Goal: Information Seeking & Learning: Compare options

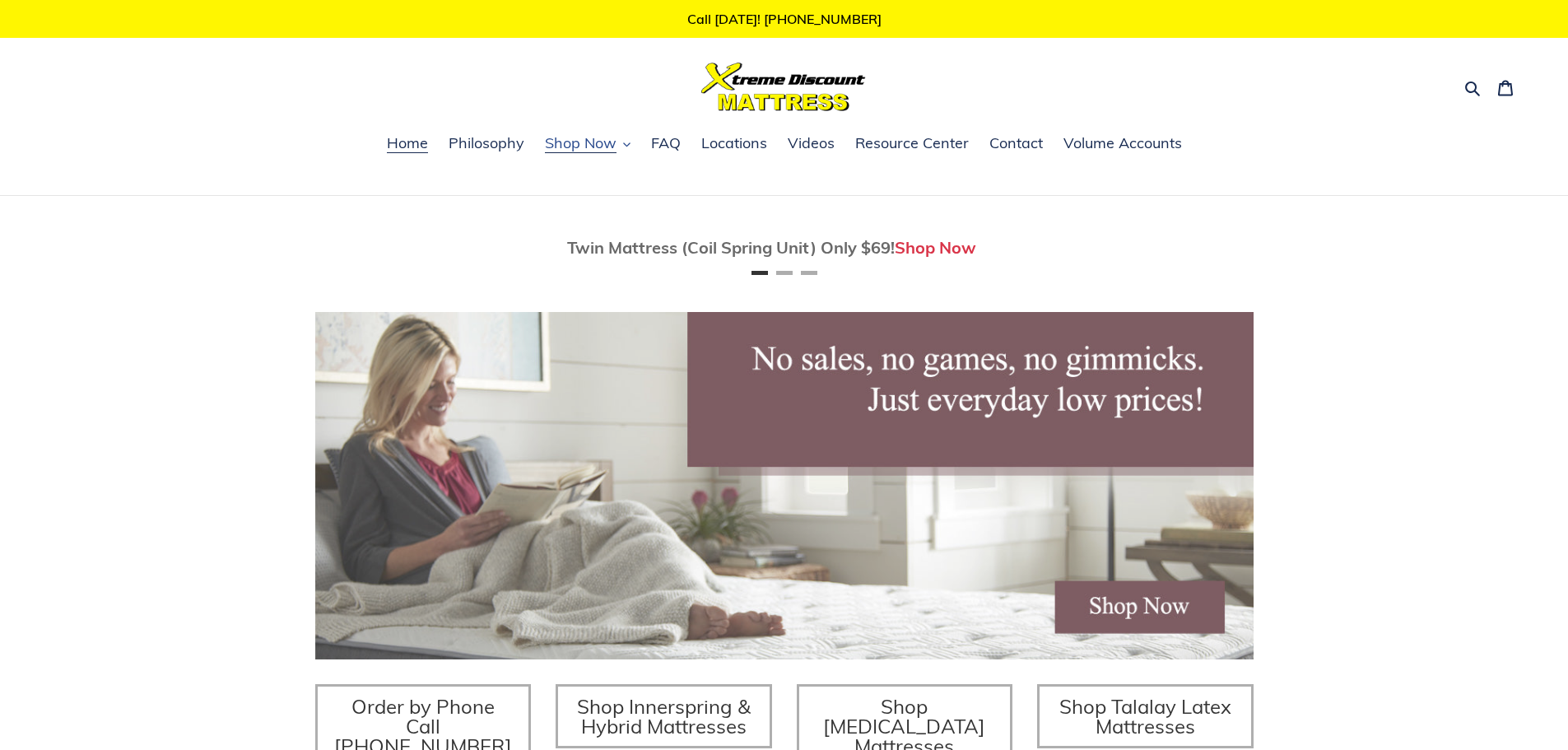
click at [628, 146] on icon "button" at bounding box center [627, 145] width 8 height 8
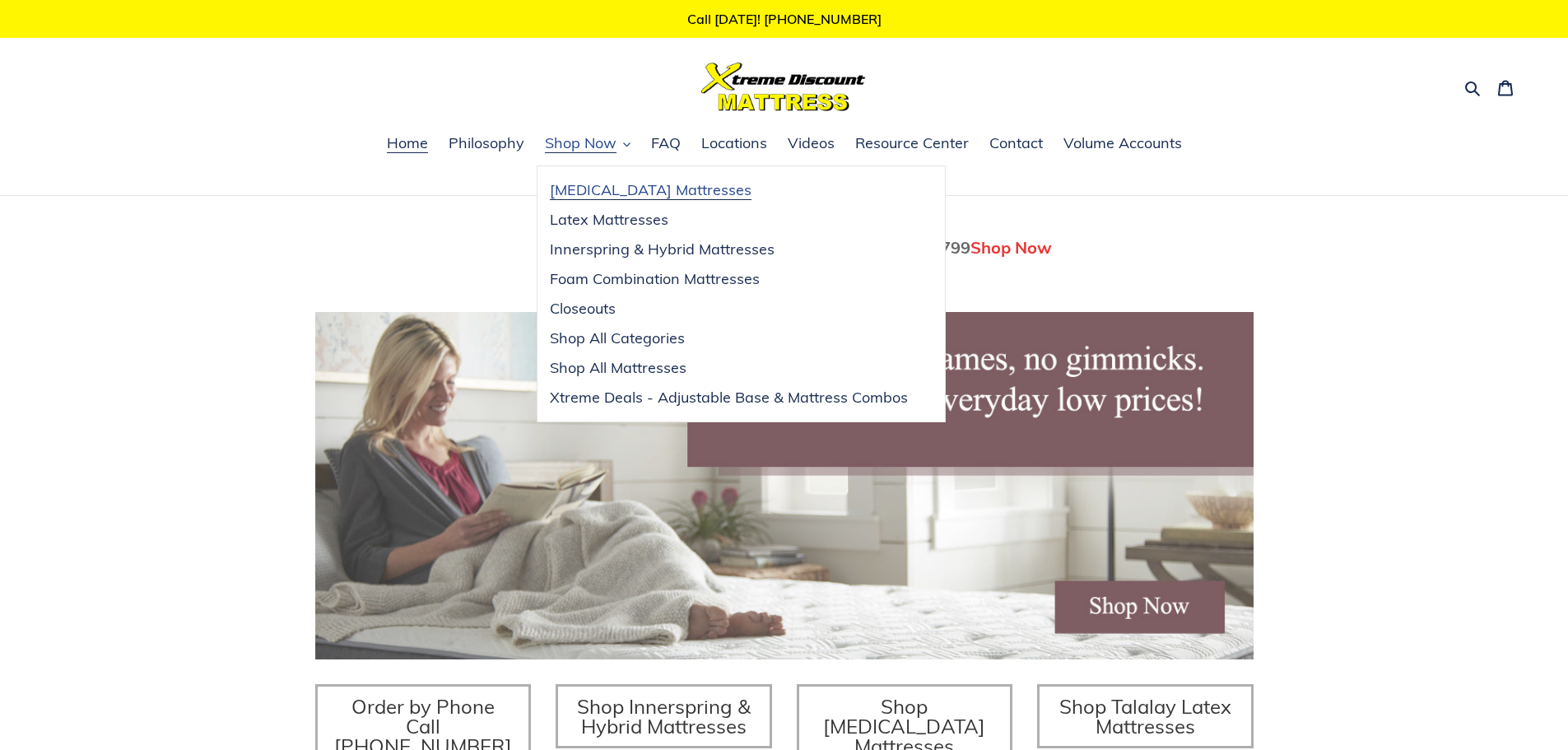
scroll to position [0, 938]
click at [618, 190] on span "[MEDICAL_DATA] Mattresses" at bounding box center [650, 190] width 202 height 20
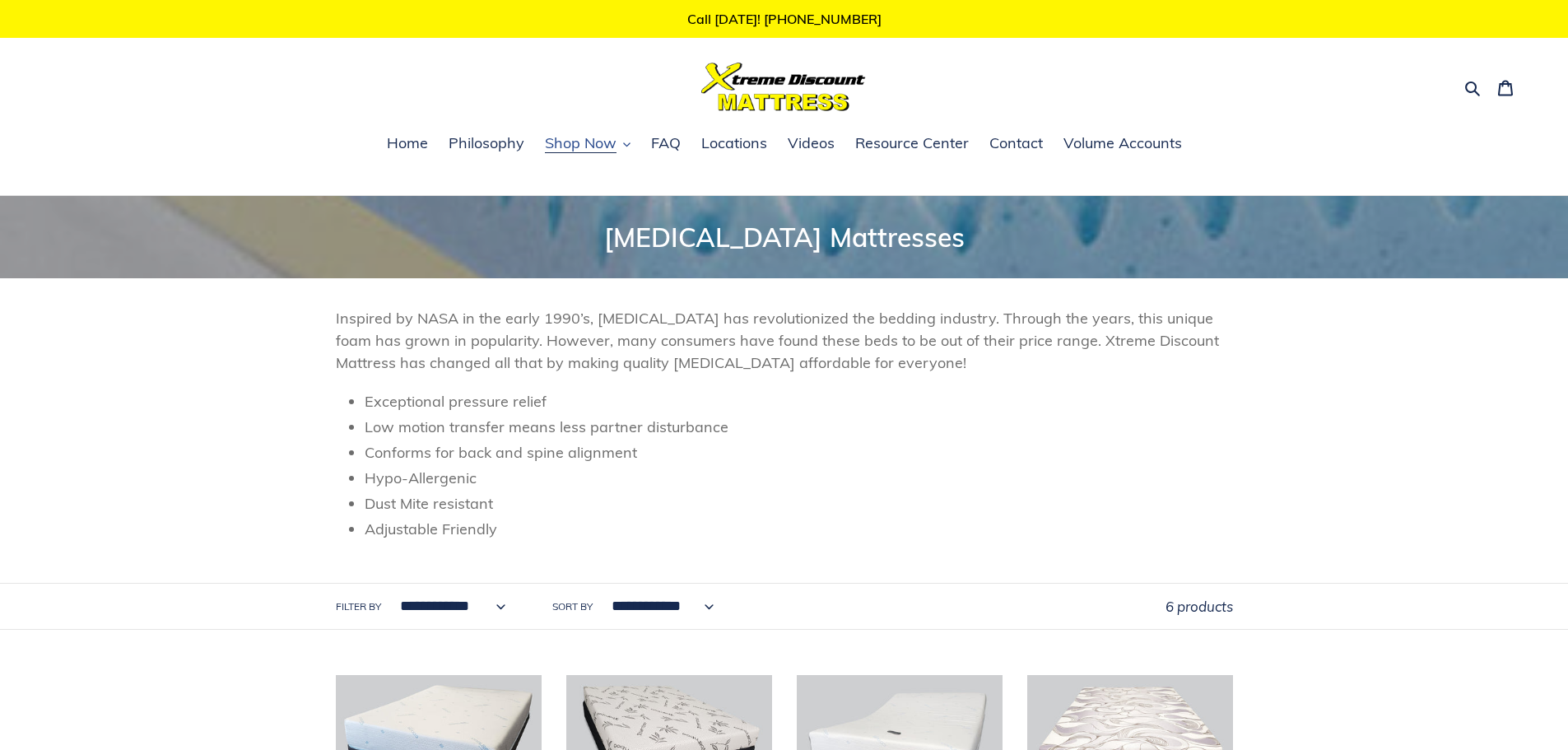
click at [591, 145] on span "Shop Now" at bounding box center [580, 144] width 71 height 20
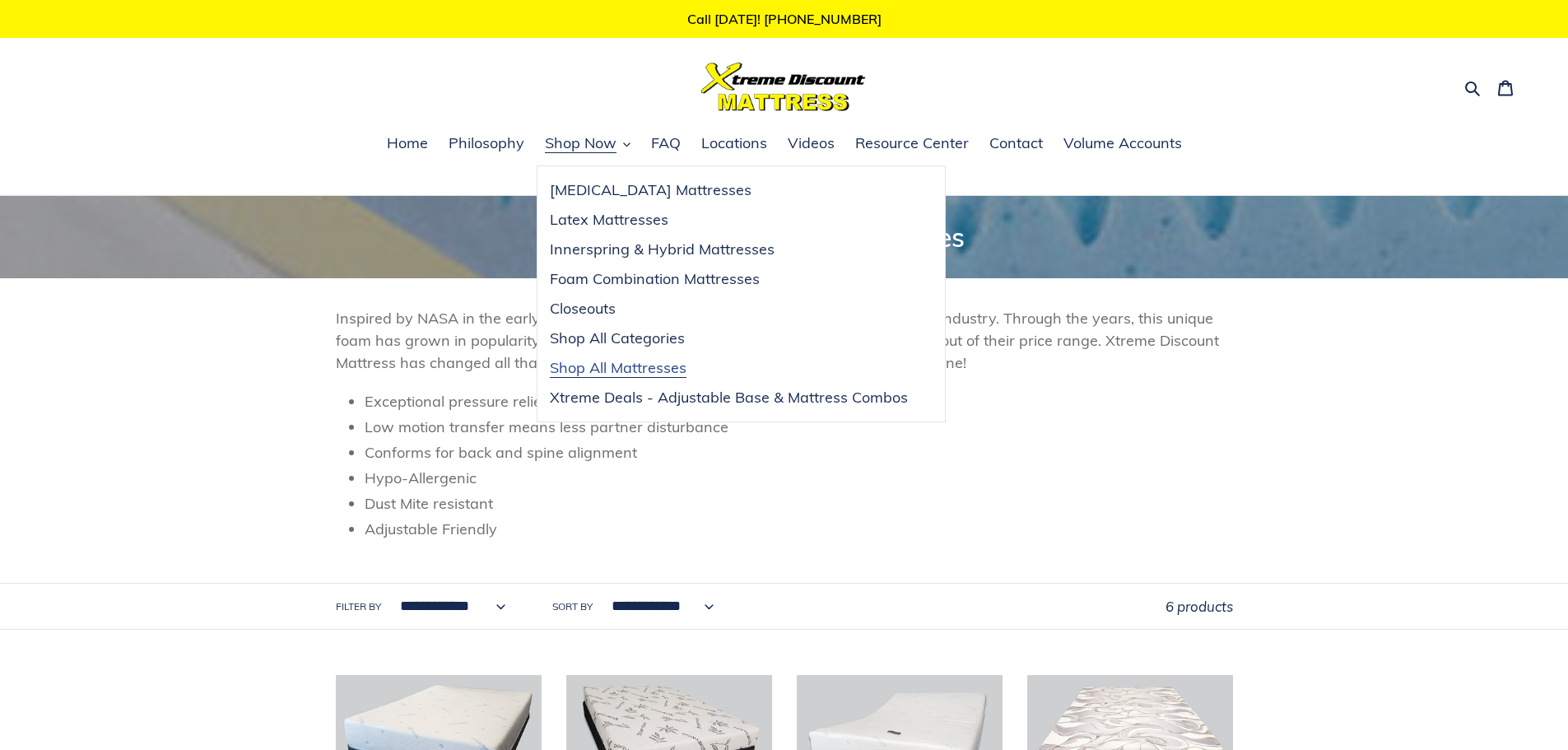
click at [606, 362] on span "Shop All Mattresses" at bounding box center [618, 368] width 137 height 20
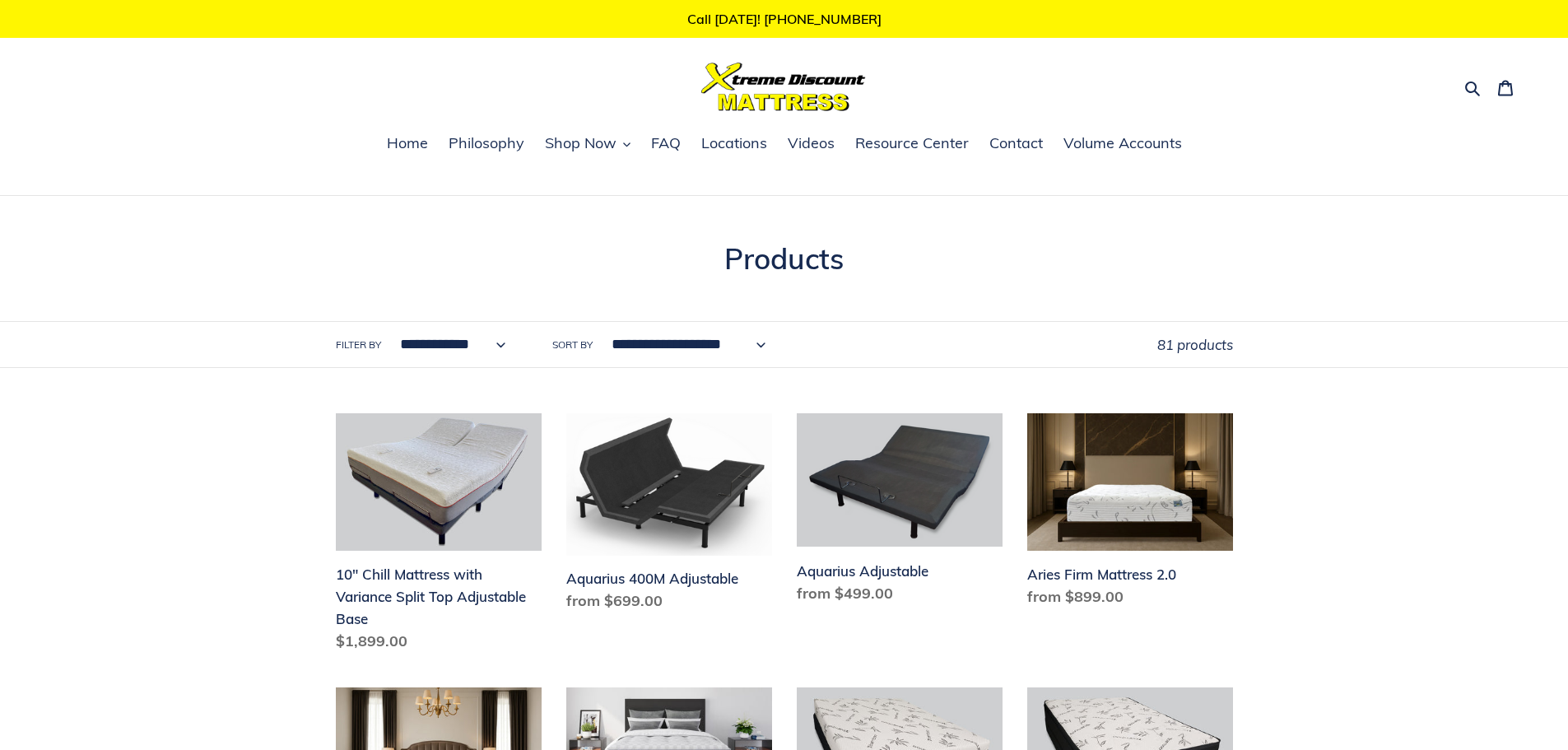
click at [349, 348] on label "Filter by" at bounding box center [358, 345] width 45 height 15
click at [386, 348] on select "**********" at bounding box center [449, 345] width 128 height 45
click at [457, 343] on select "**********" at bounding box center [449, 345] width 128 height 45
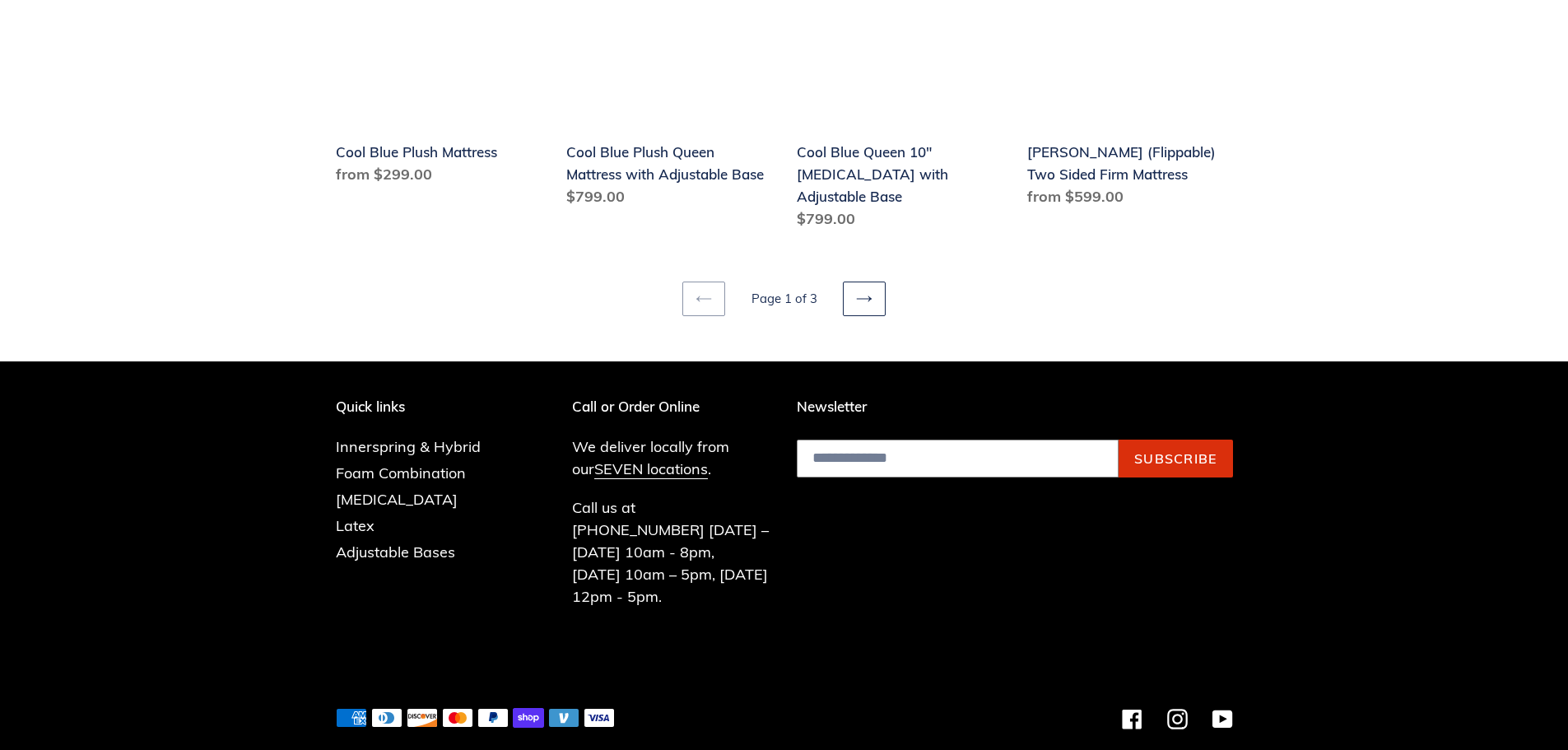
scroll to position [2234, 0]
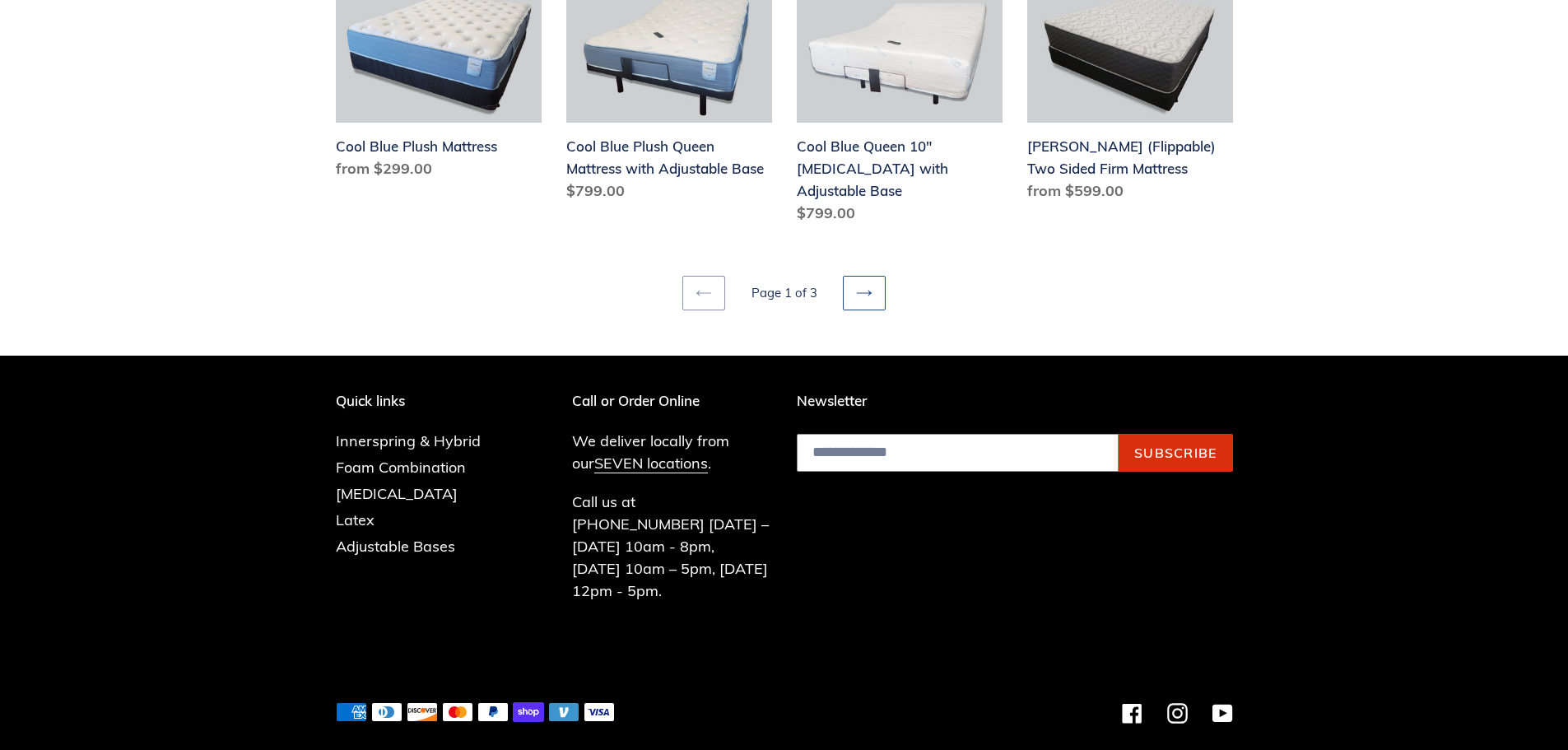
click at [874, 275] on link "Next page" at bounding box center [864, 292] width 43 height 34
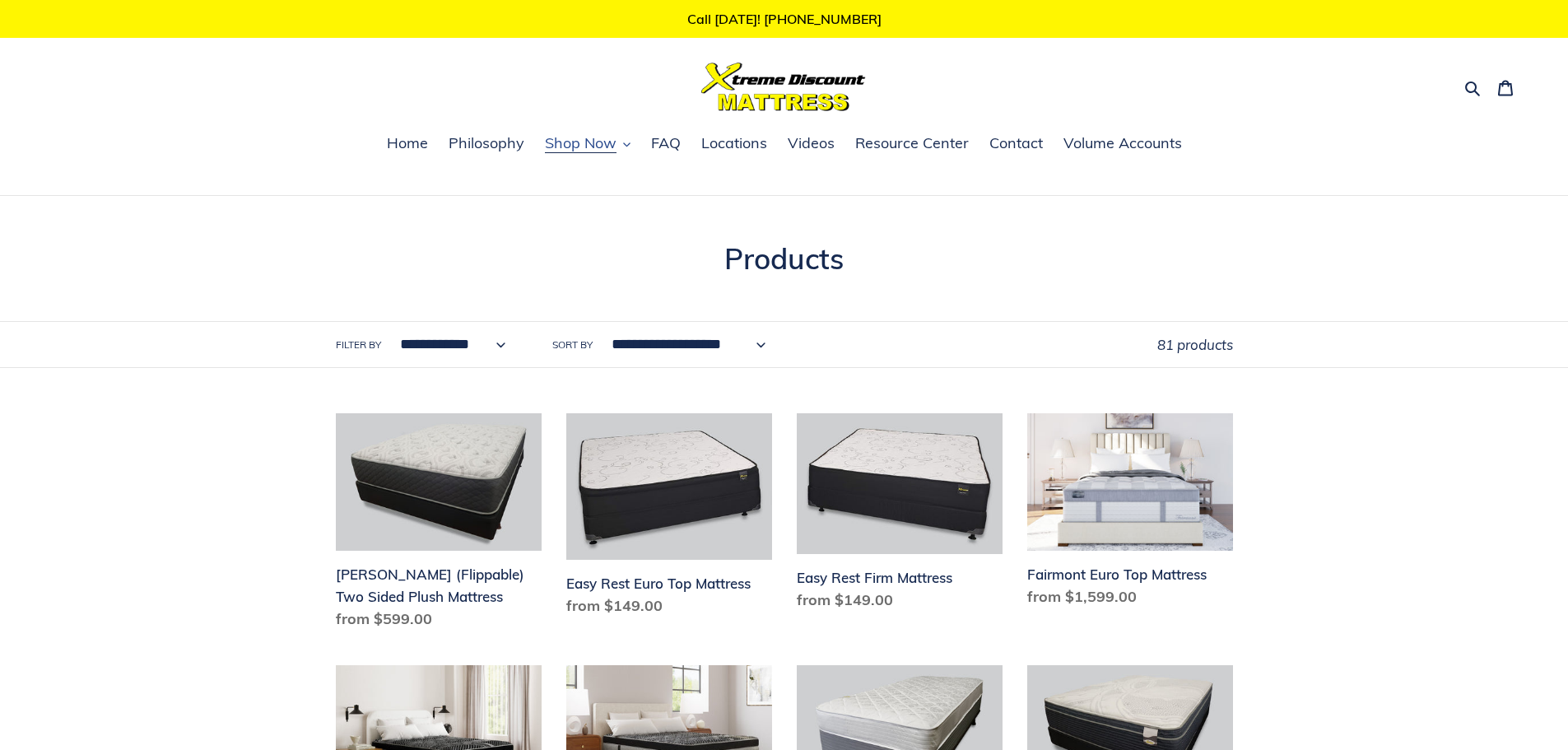
click at [621, 137] on button "Shop Now" at bounding box center [588, 144] width 103 height 24
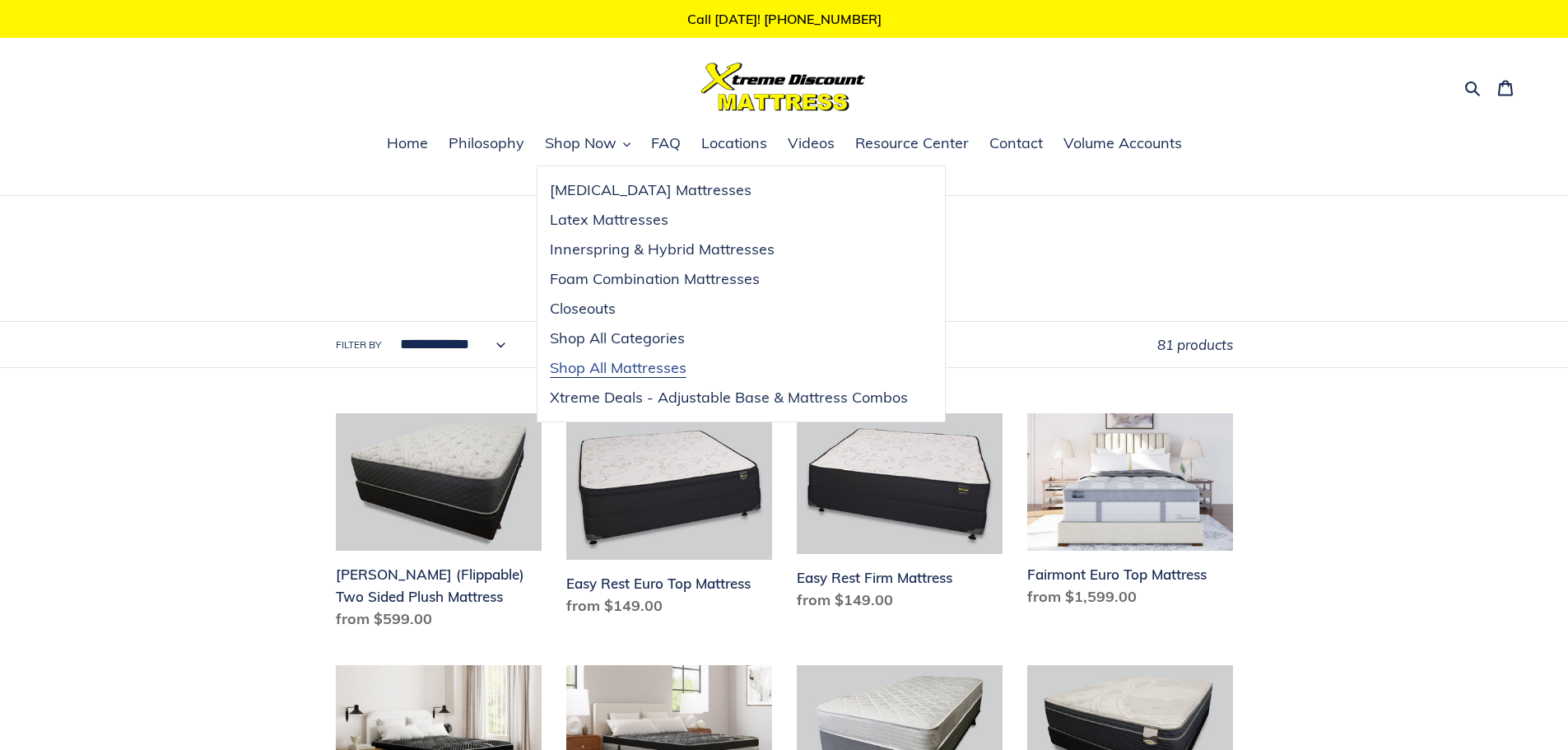
click at [651, 364] on span "Shop All Mattresses" at bounding box center [618, 368] width 137 height 20
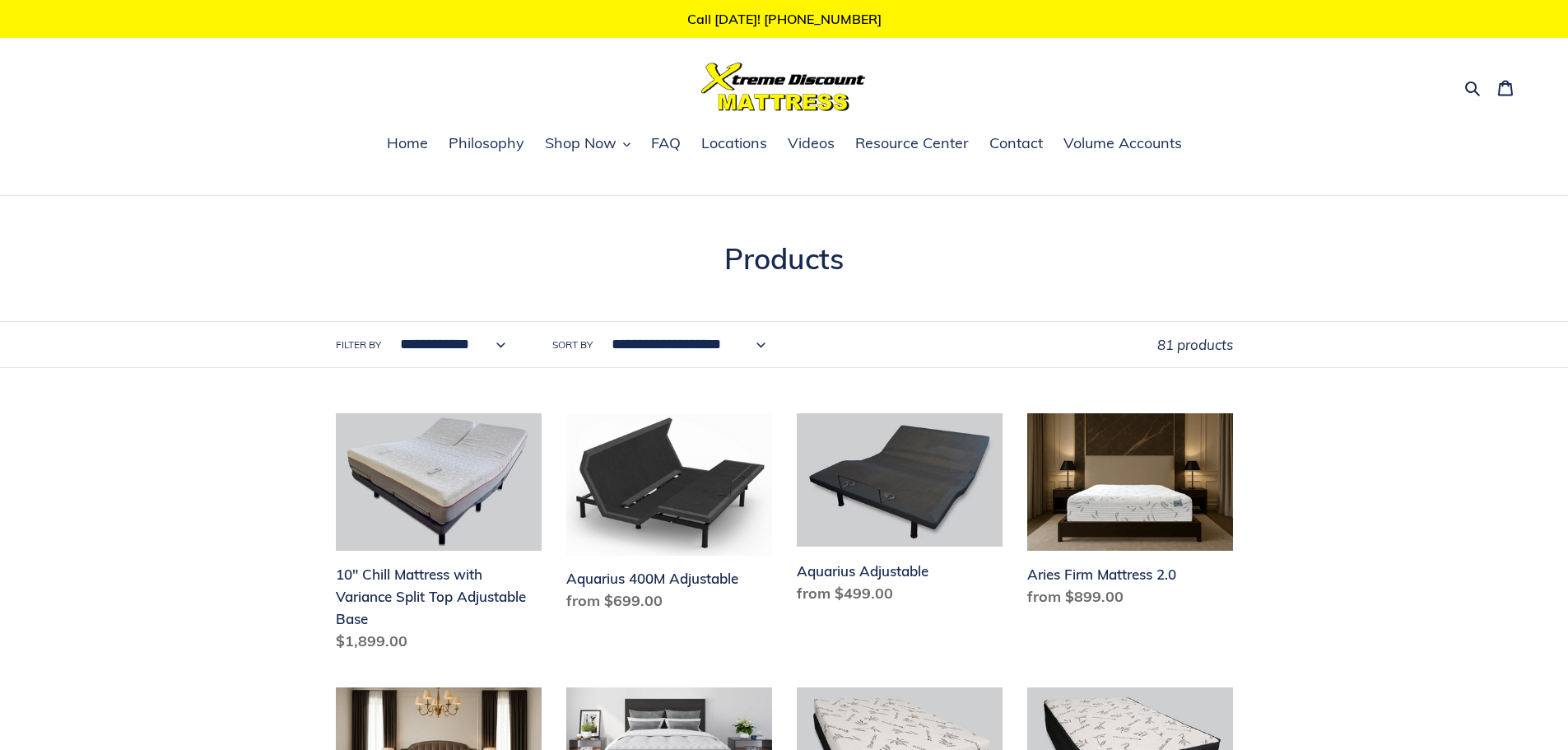
click at [745, 346] on select "**********" at bounding box center [684, 345] width 176 height 45
click at [1023, 267] on h1 "Collection: Products" at bounding box center [784, 258] width 897 height 34
click at [1179, 355] on div "81 products" at bounding box center [1195, 345] width 76 height 45
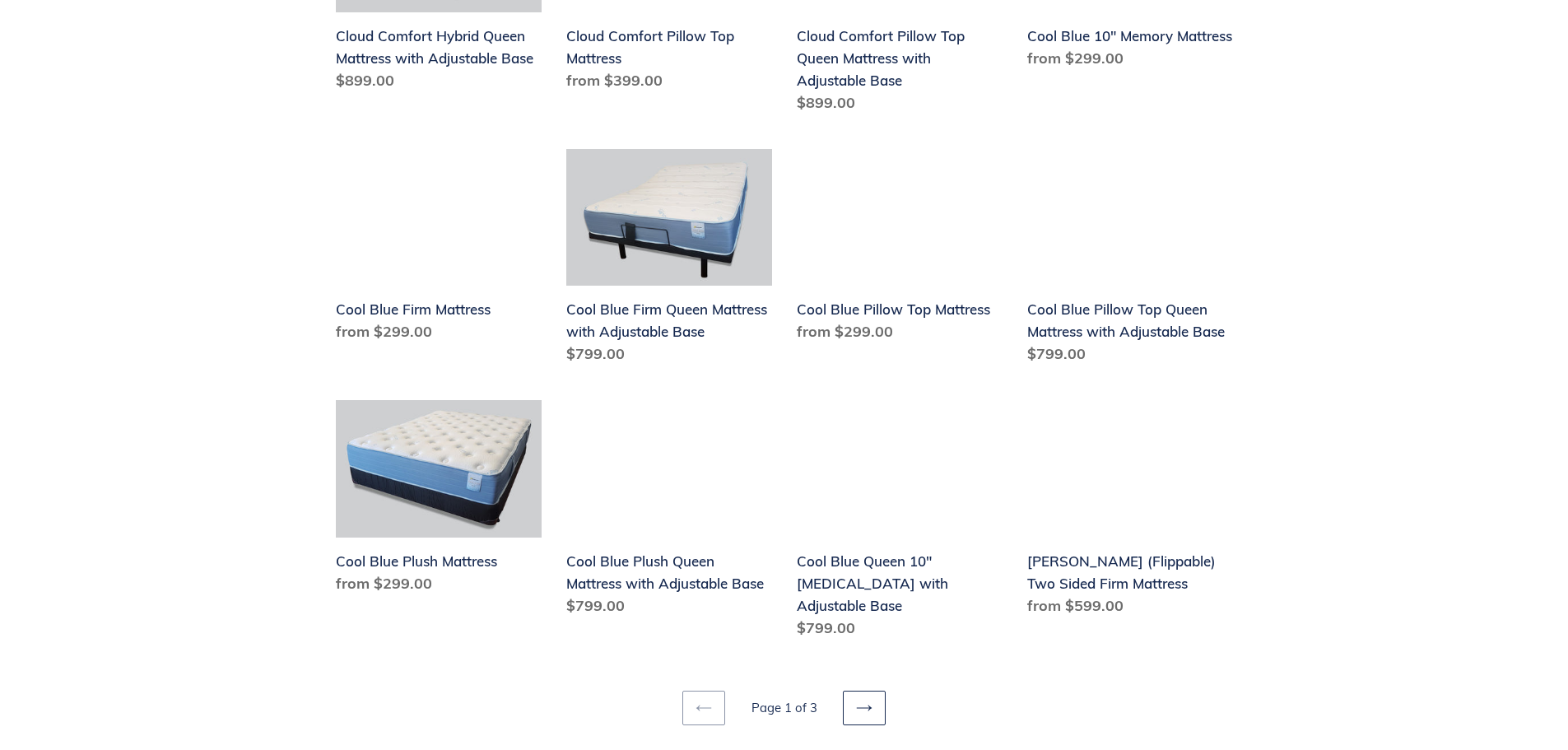
scroll to position [2234, 0]
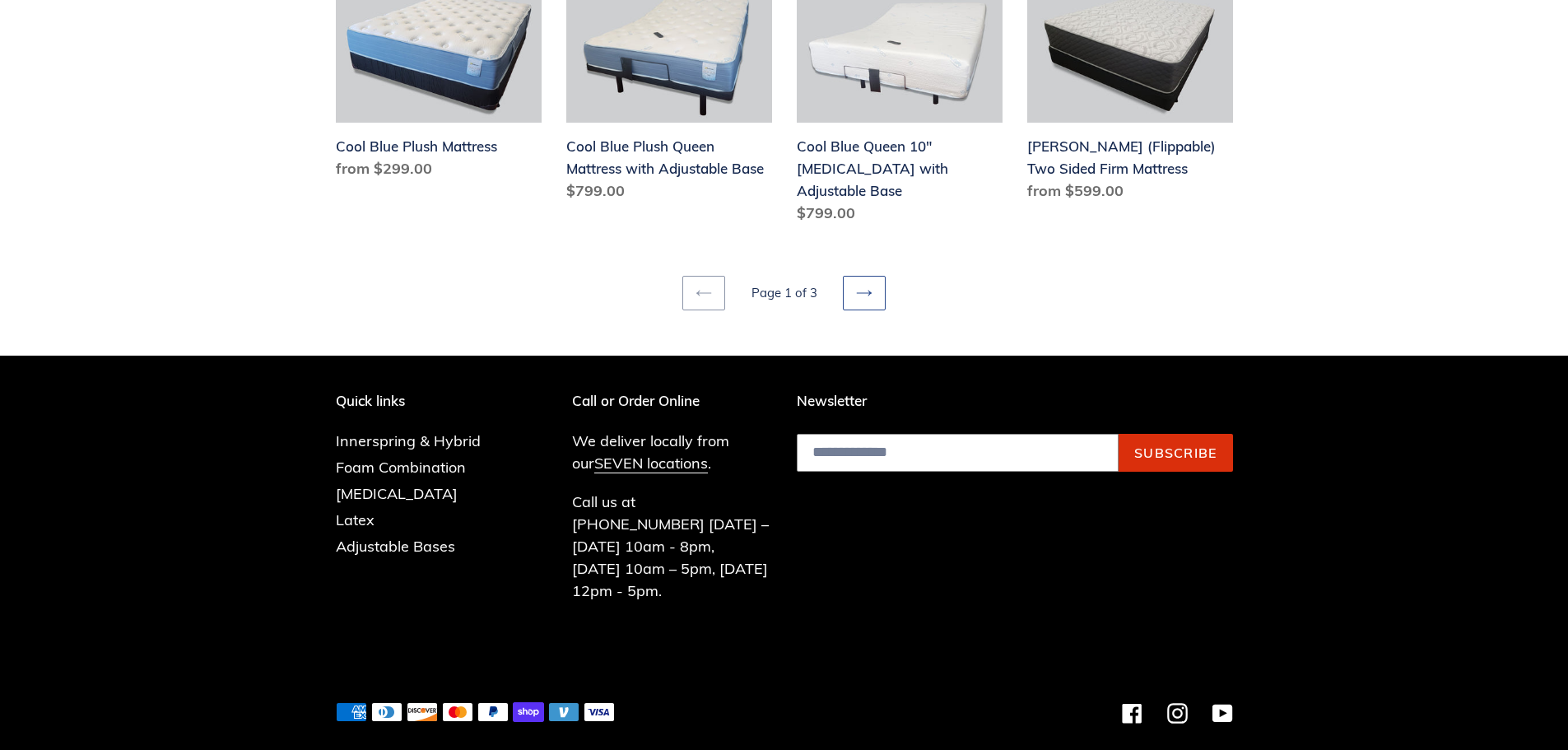
click at [846, 275] on link "Next page" at bounding box center [864, 292] width 43 height 34
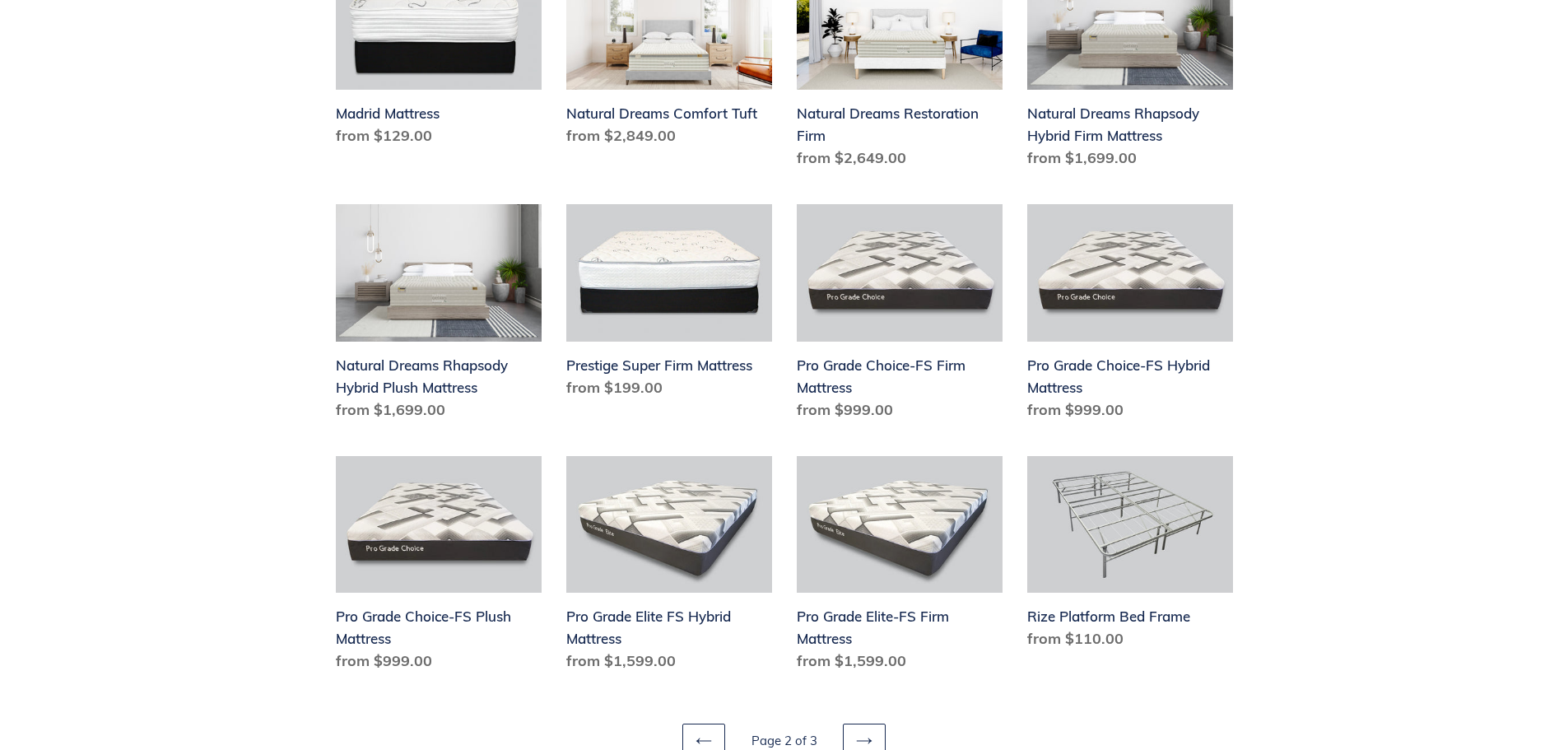
scroll to position [1977, 0]
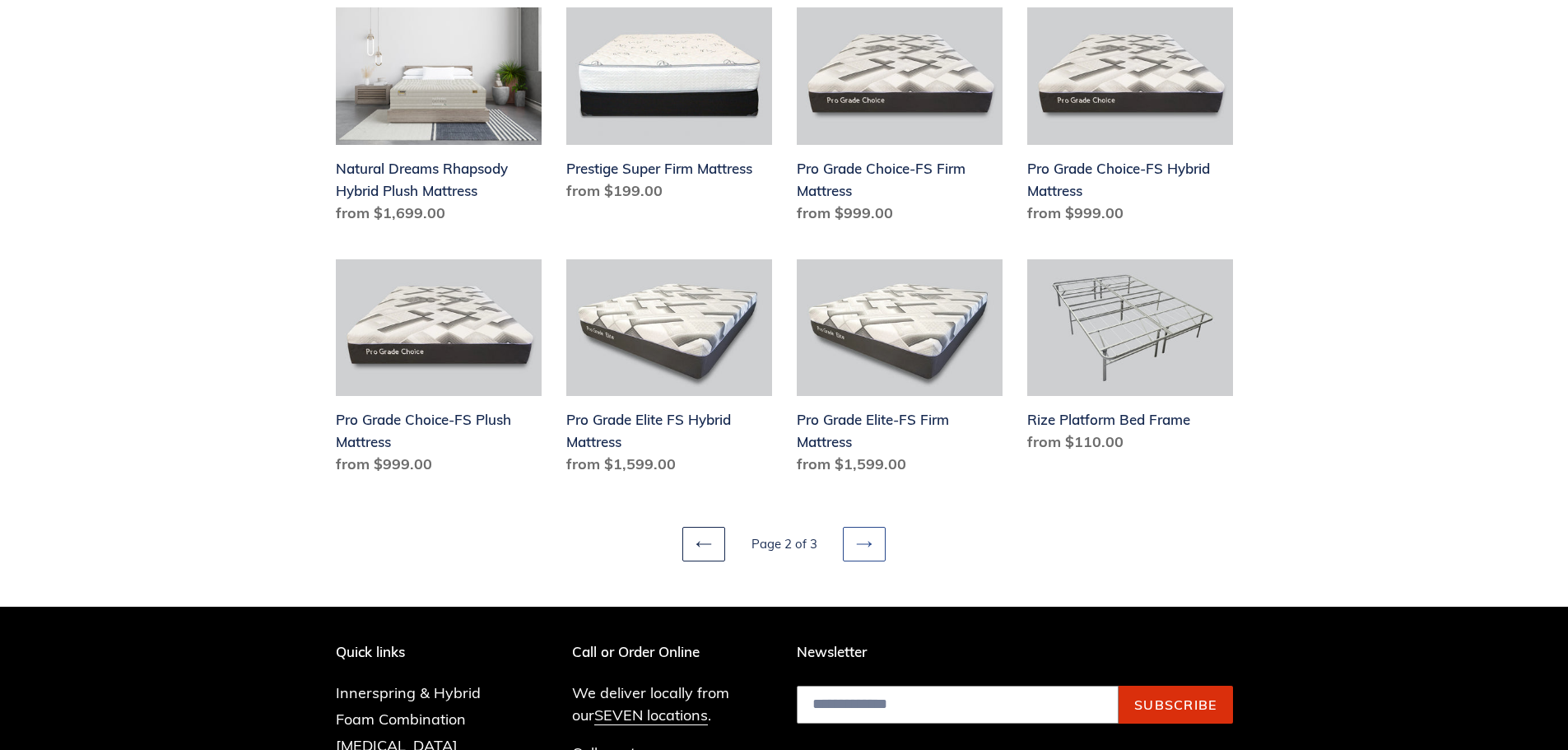
click at [862, 552] on icon at bounding box center [864, 544] width 17 height 17
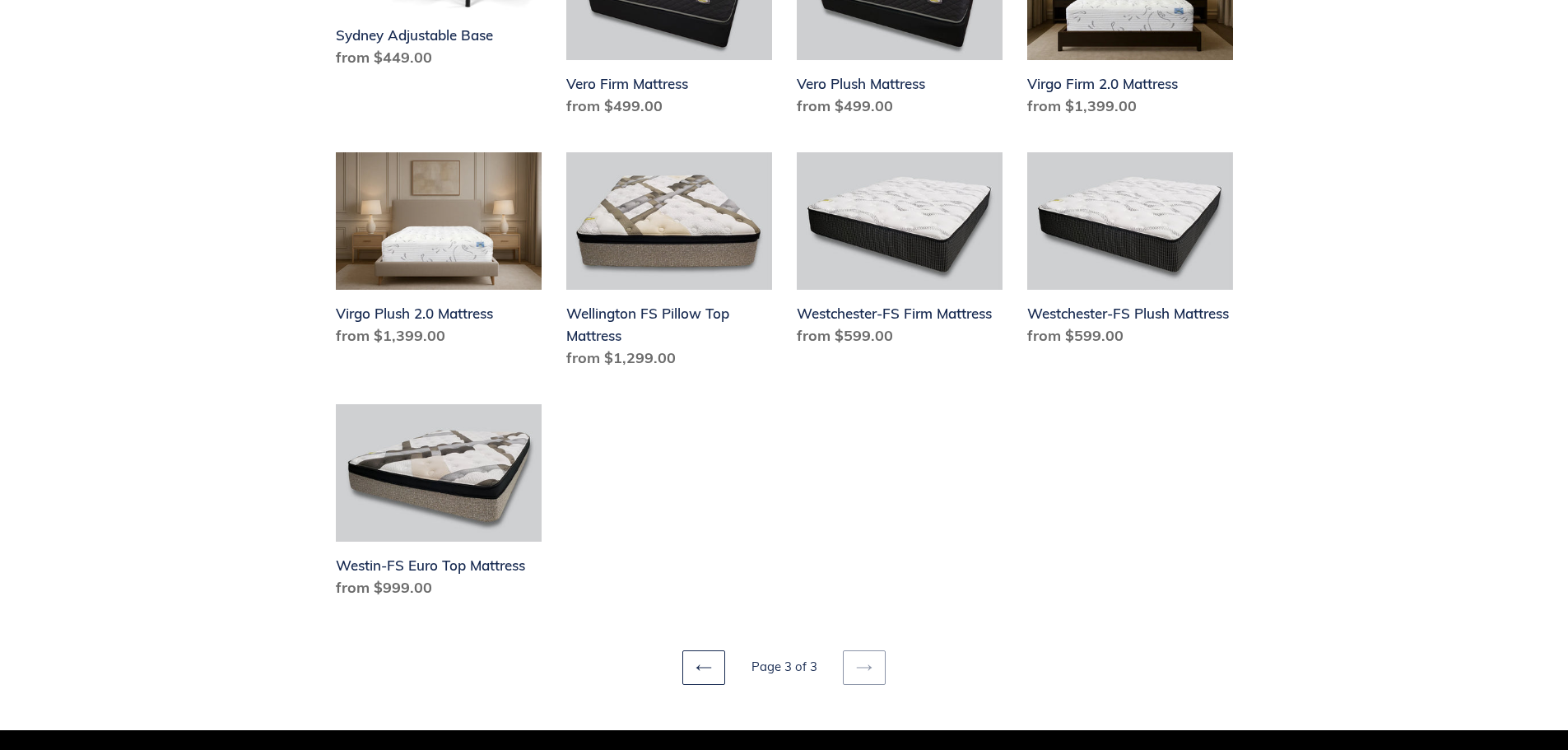
scroll to position [1070, 0]
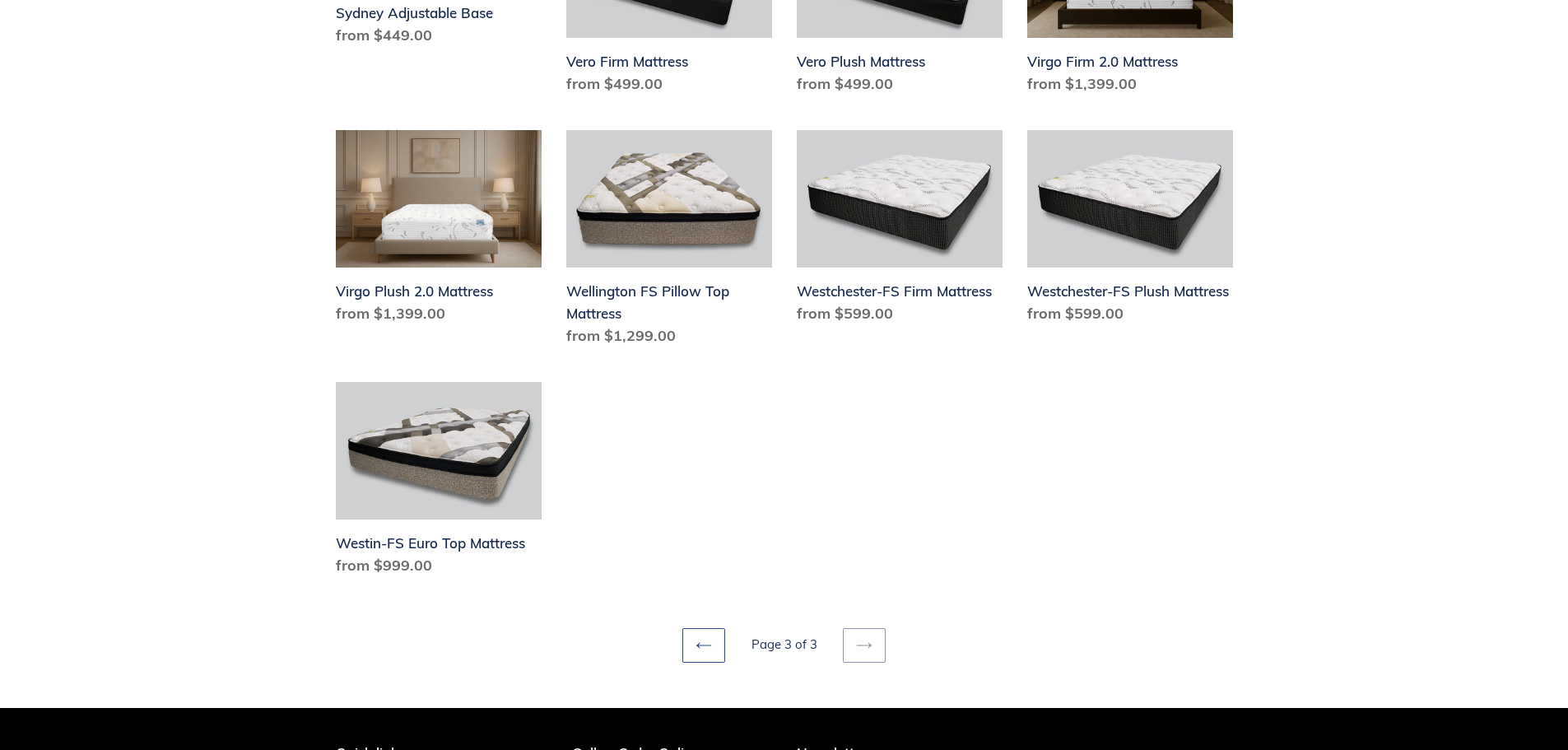
click at [706, 638] on icon at bounding box center [703, 646] width 17 height 17
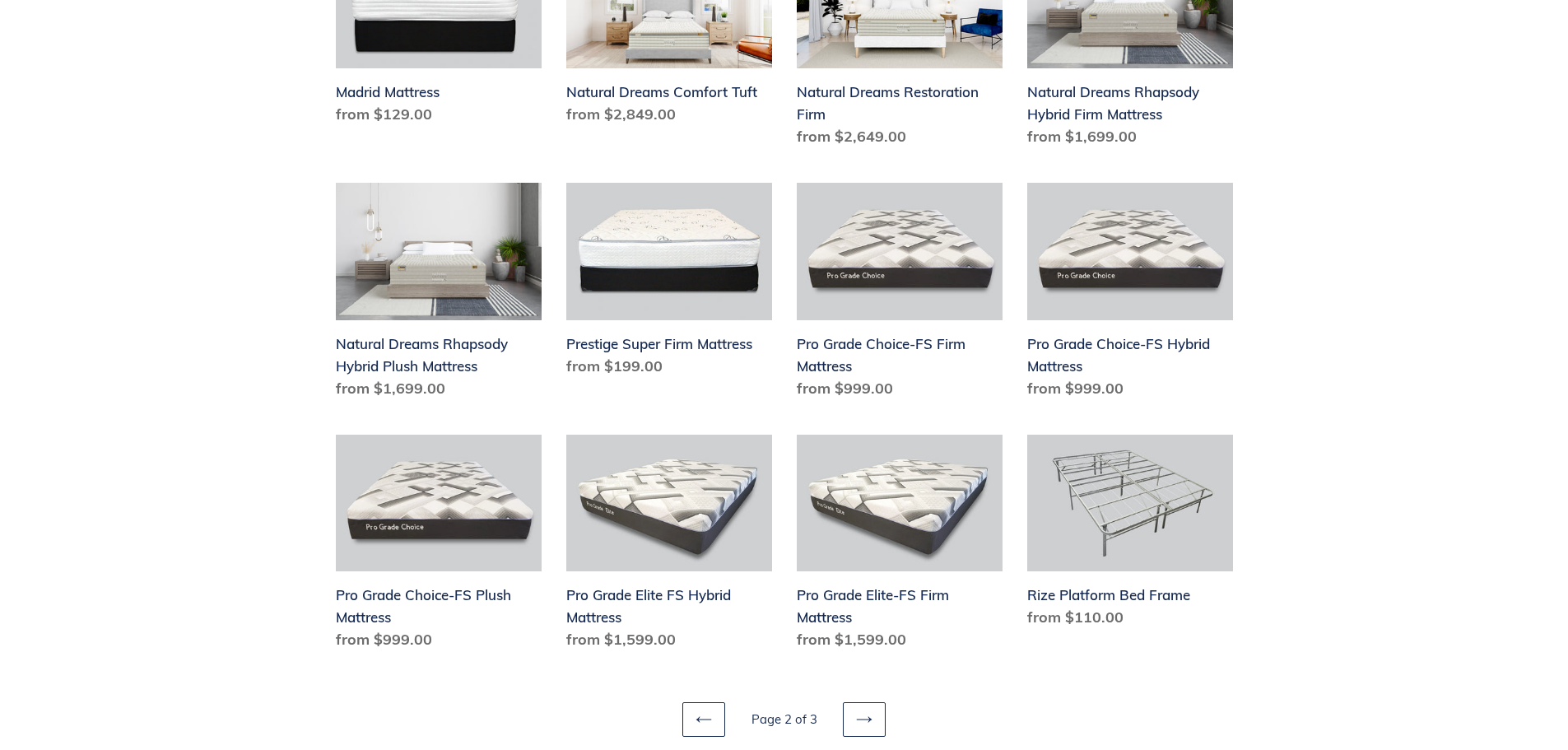
scroll to position [2141, 0]
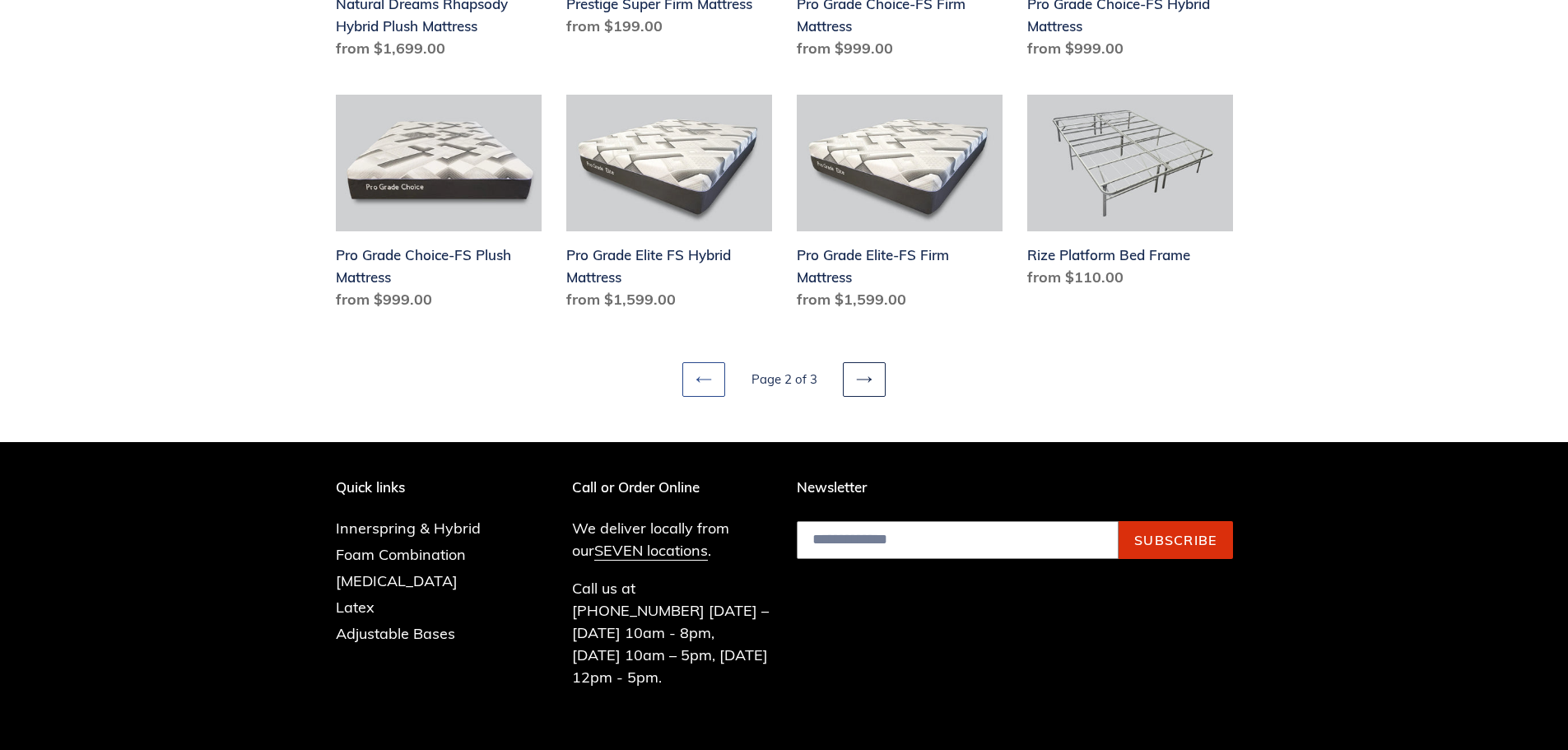
click at [691, 376] on link "Previous page" at bounding box center [704, 379] width 43 height 34
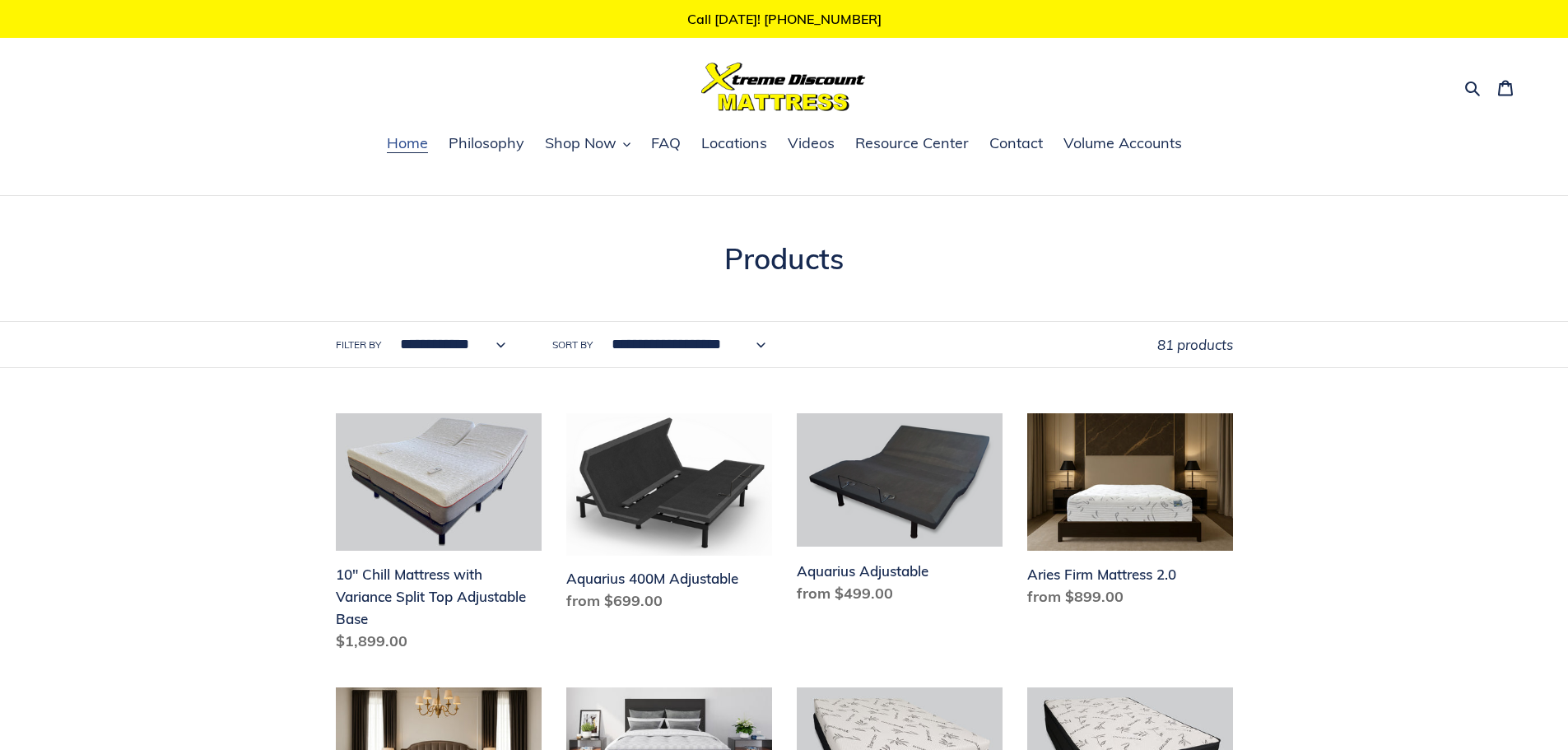
click at [388, 153] on link "Home" at bounding box center [407, 144] width 58 height 24
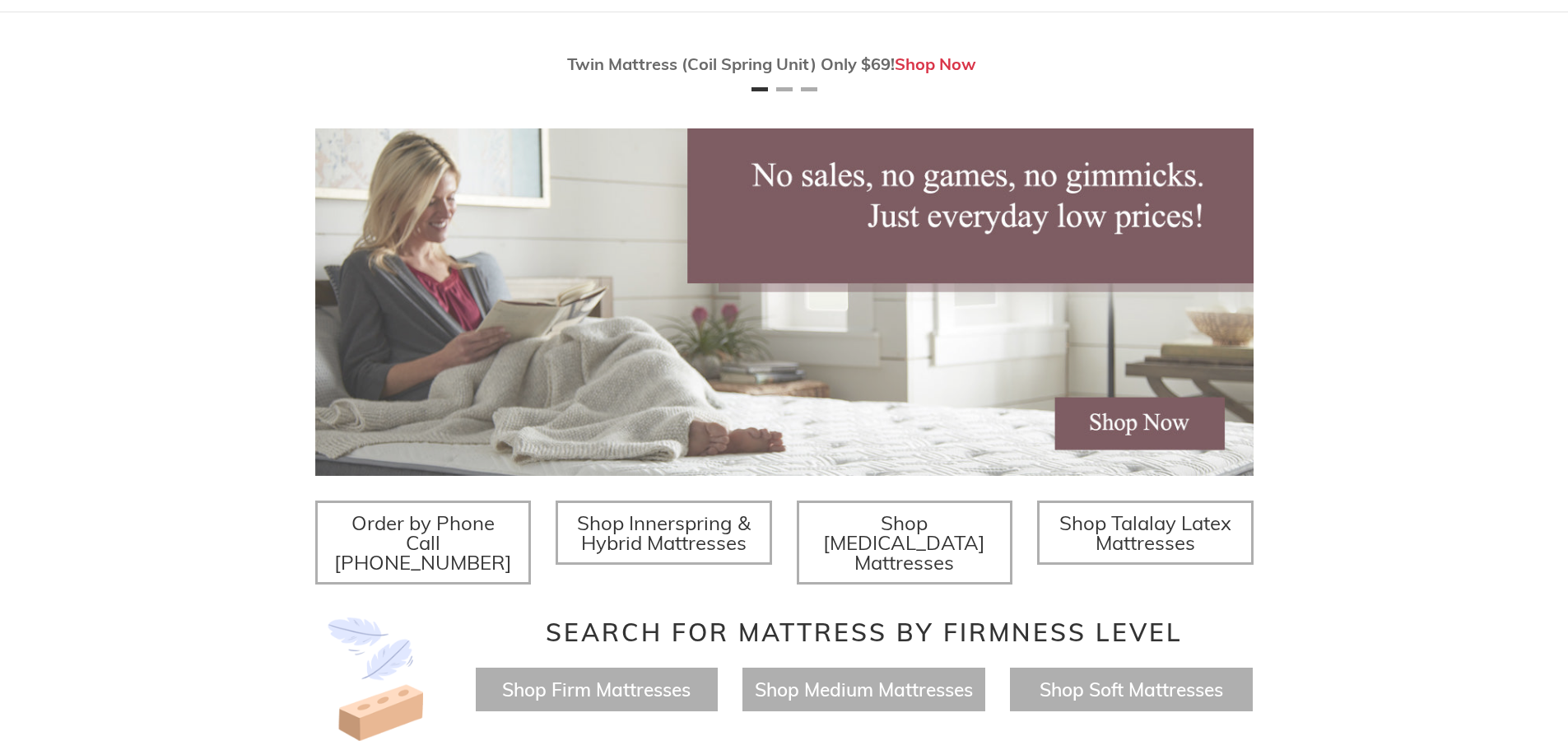
scroll to position [247, 0]
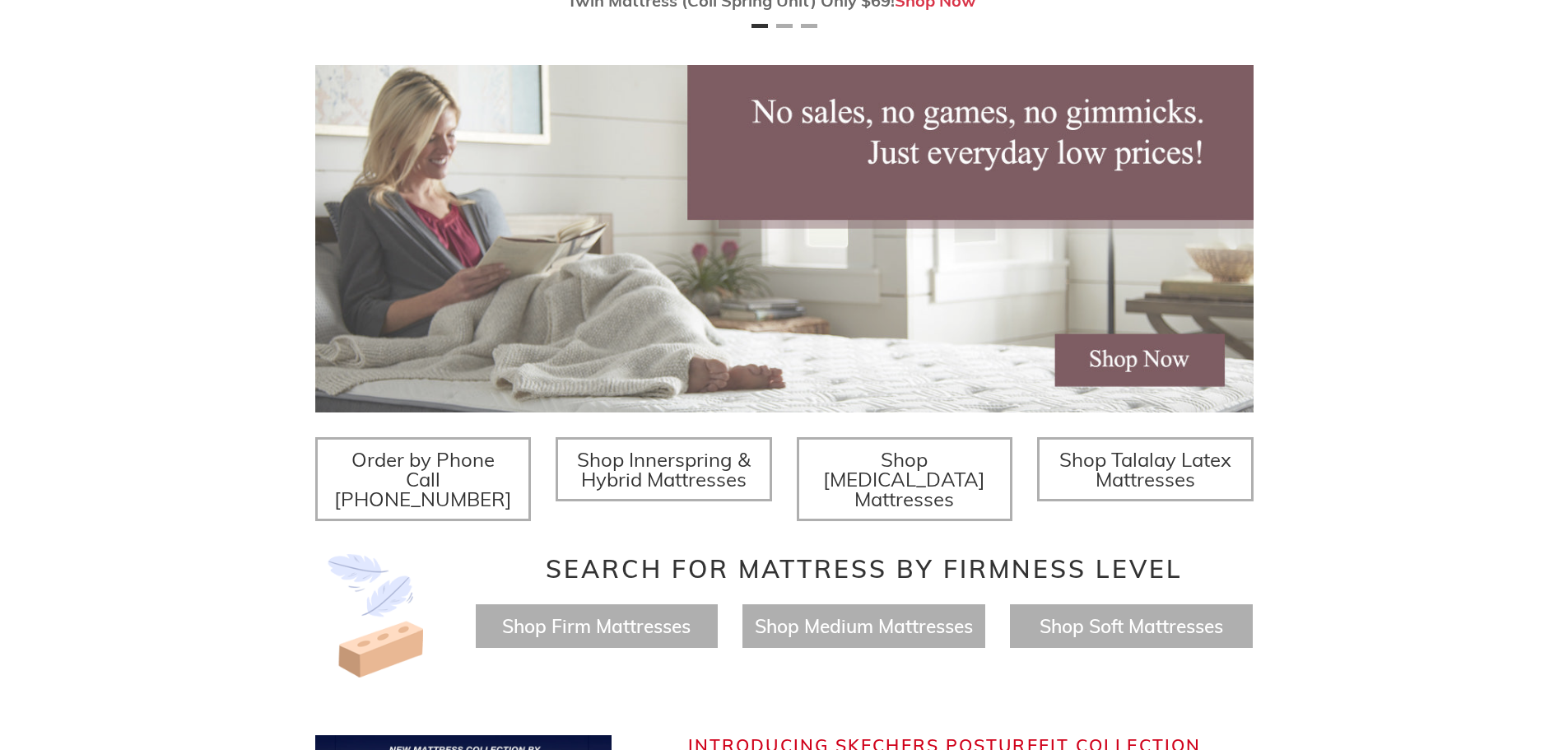
click at [653, 604] on h4 "Shop Firm Mattresses" at bounding box center [597, 626] width 243 height 44
click at [638, 614] on span "Shop Firm Mattresses" at bounding box center [596, 626] width 188 height 23
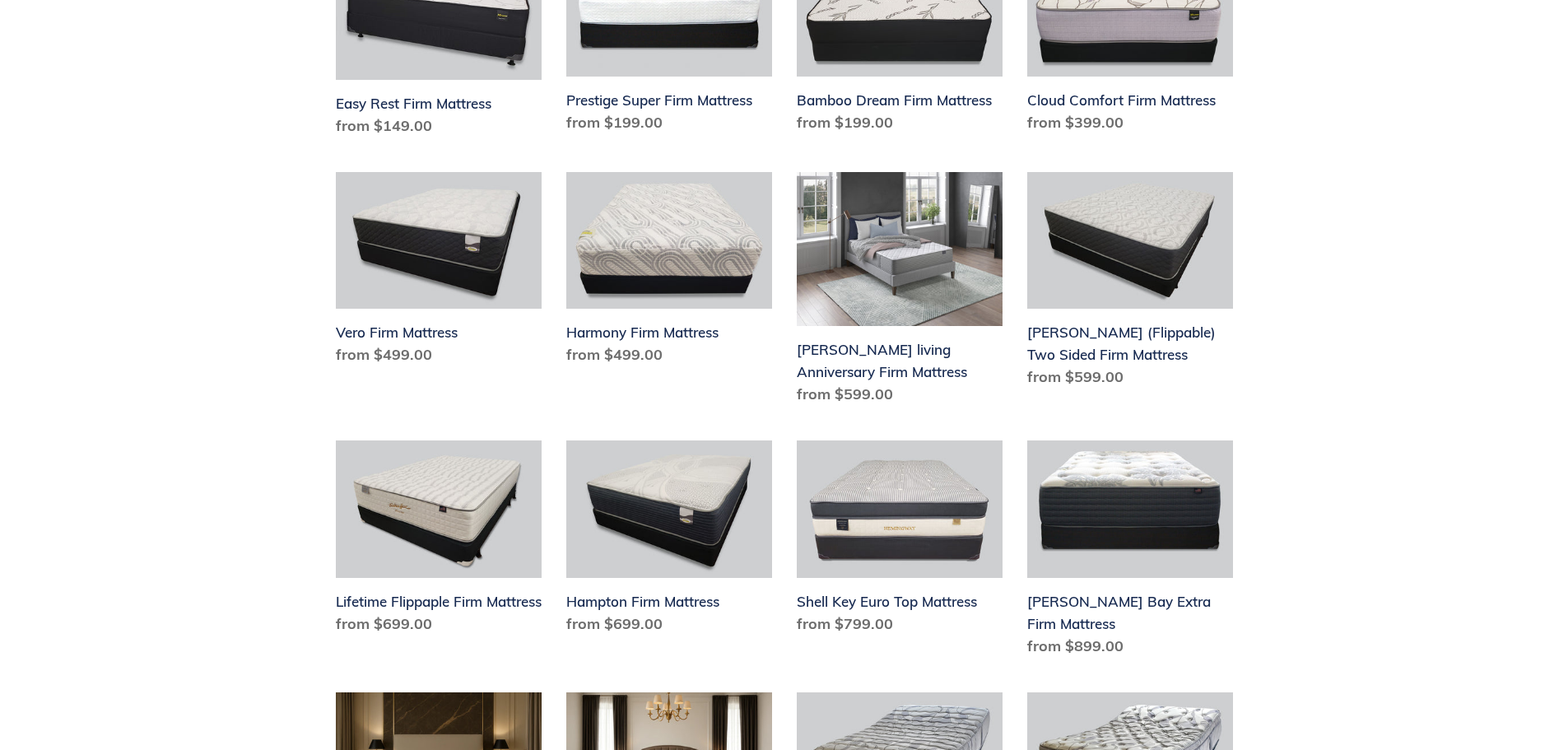
scroll to position [329, 0]
